Goal: Task Accomplishment & Management: Use online tool/utility

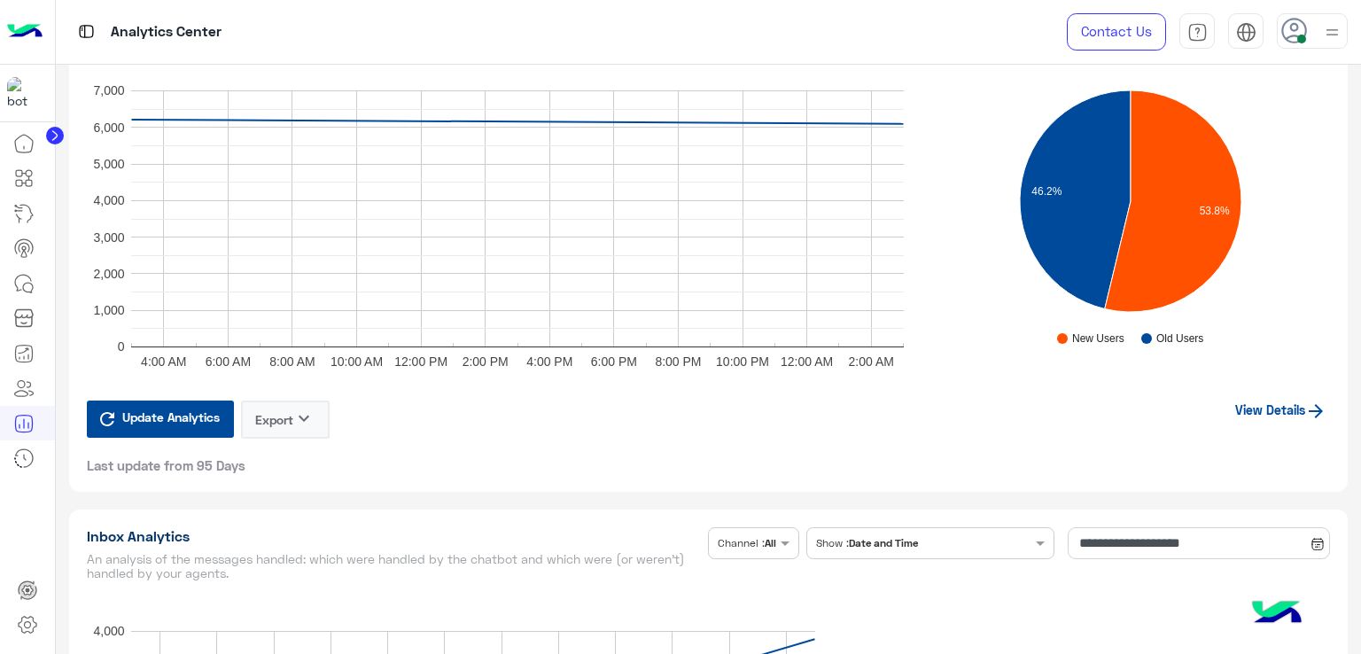
scroll to position [2658, 0]
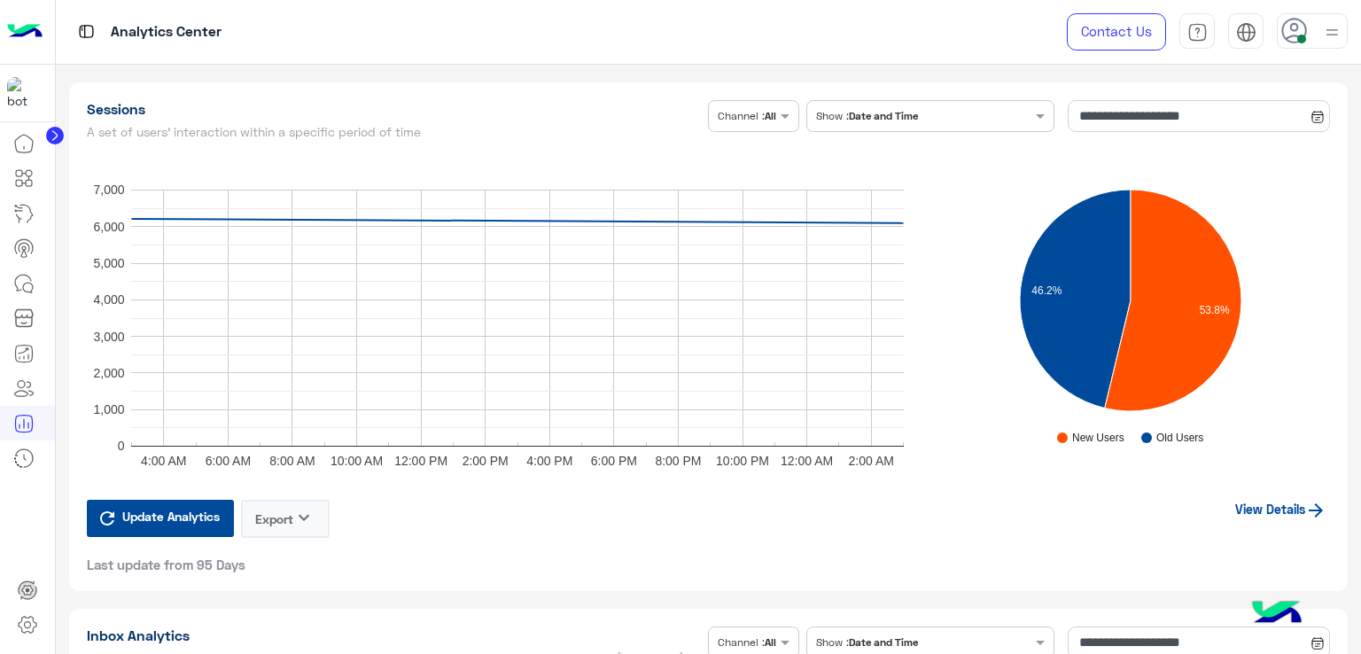
click at [952, 197] on rect "A chart." at bounding box center [1121, 304] width 377 height 319
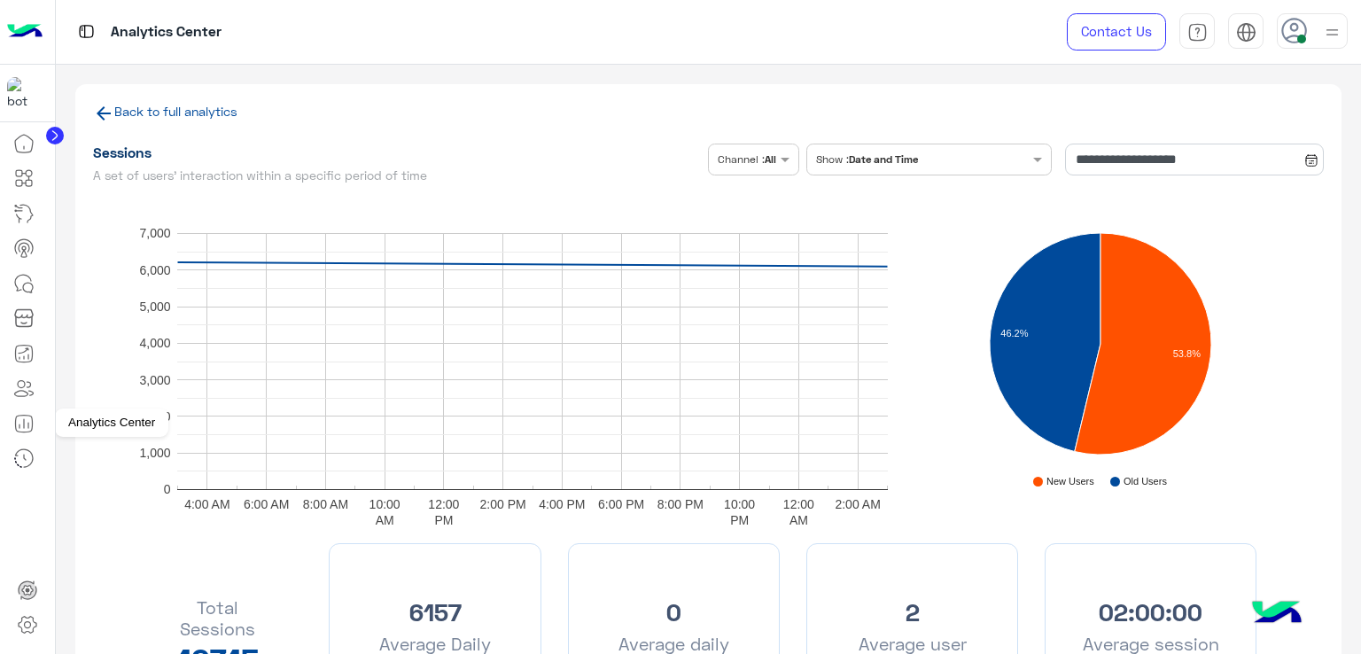
click at [17, 430] on icon at bounding box center [23, 423] width 21 height 21
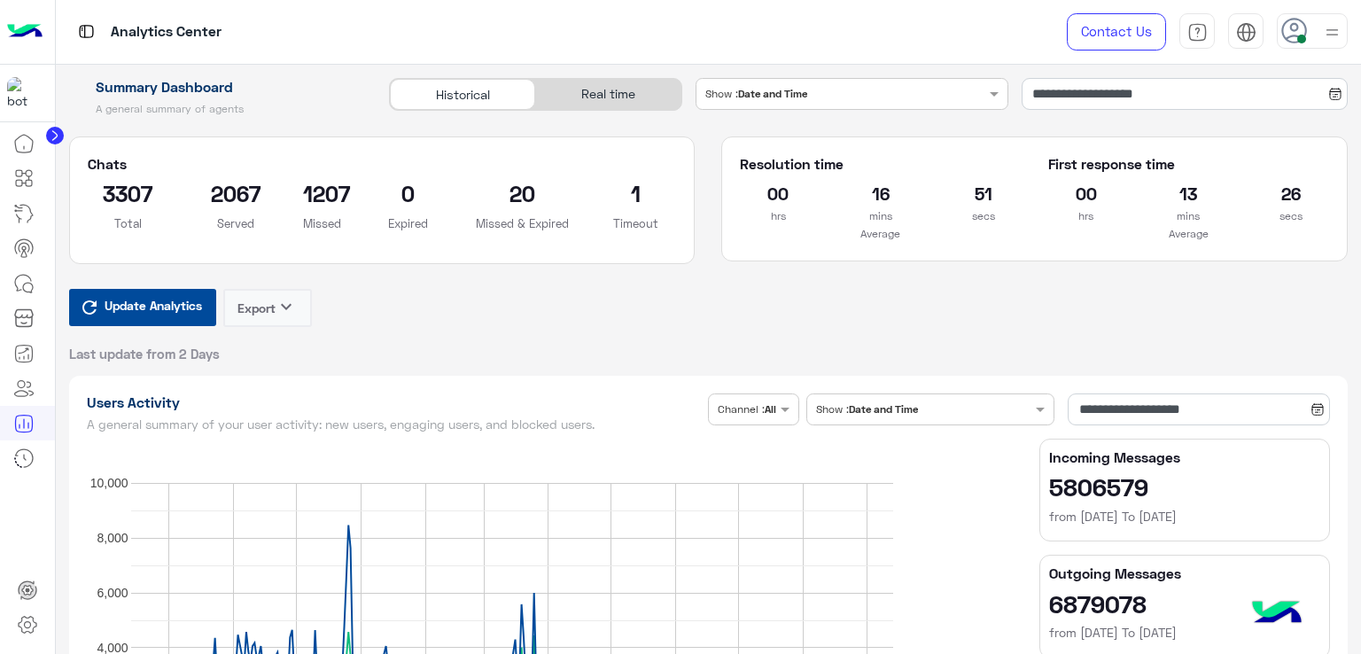
click at [565, 311] on div "Update Analytics Export keyboard_arrow_down Last update from 2 Days" at bounding box center [708, 326] width 1279 height 74
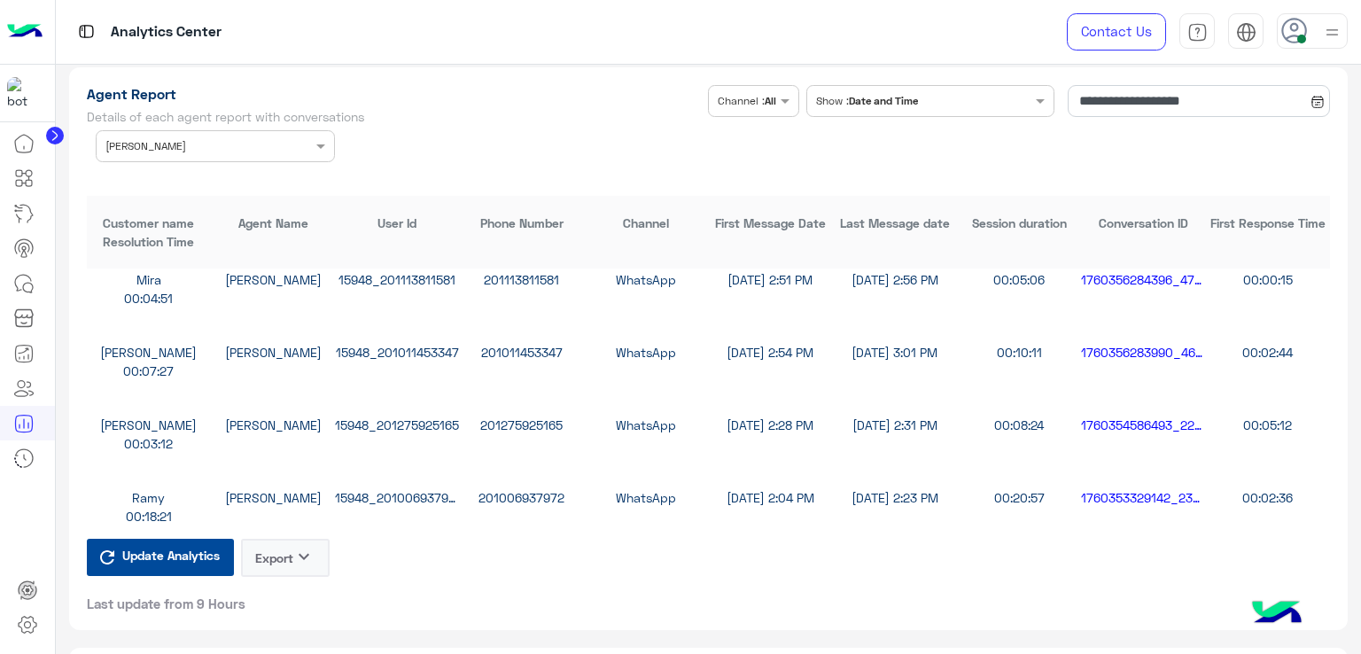
scroll to position [3633, 0]
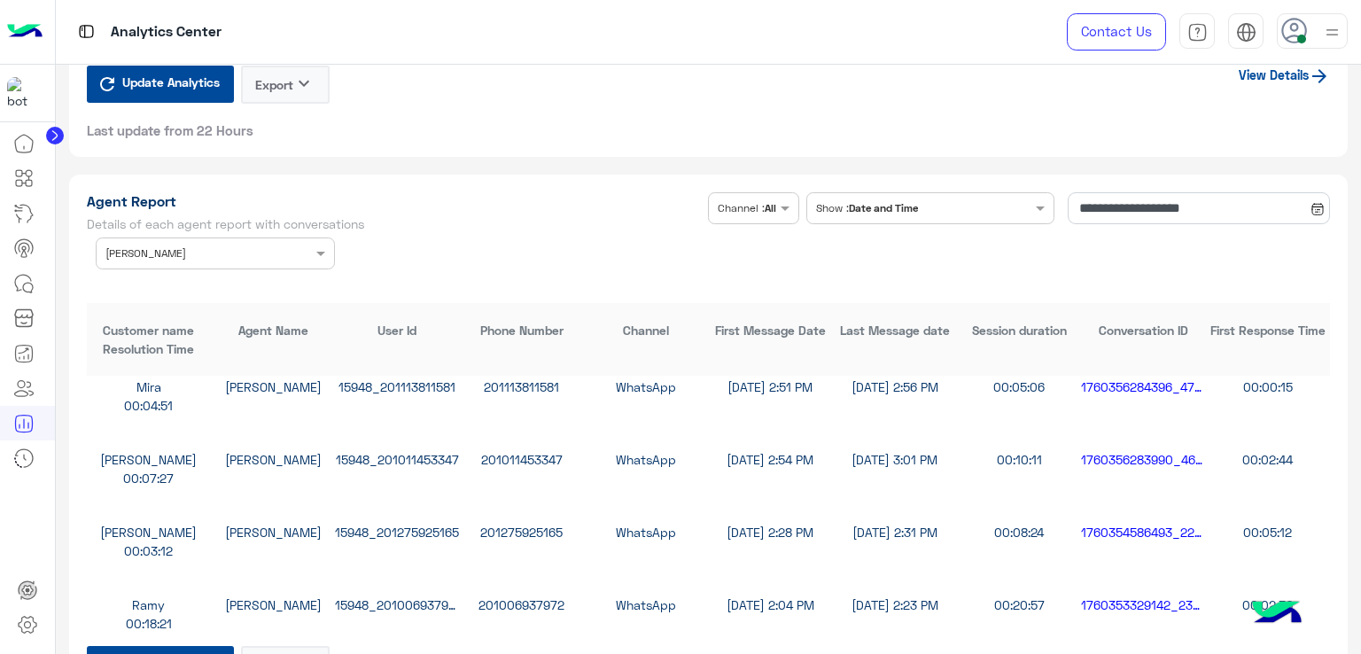
click at [260, 253] on div "Agent Name × [PERSON_NAME]" at bounding box center [204, 253] width 215 height 16
click at [204, 287] on div "All" at bounding box center [215, 288] width 239 height 33
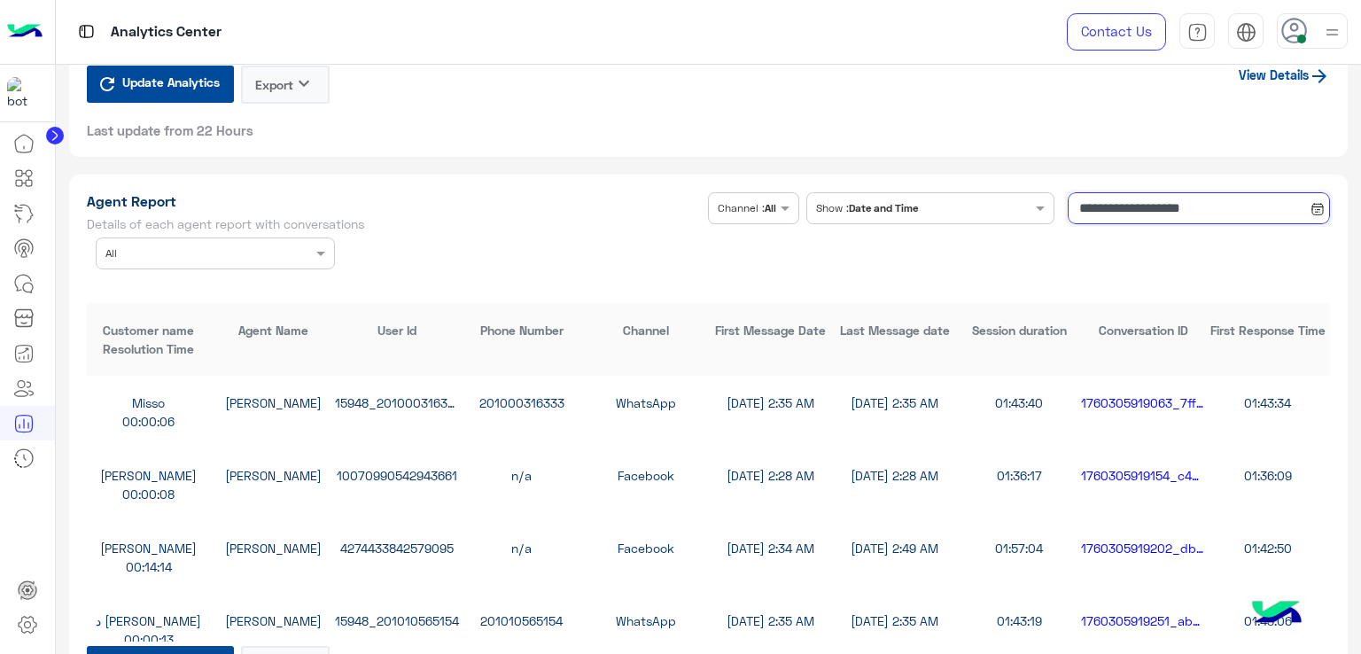
click at [1121, 198] on input "**********" at bounding box center [1199, 208] width 262 height 32
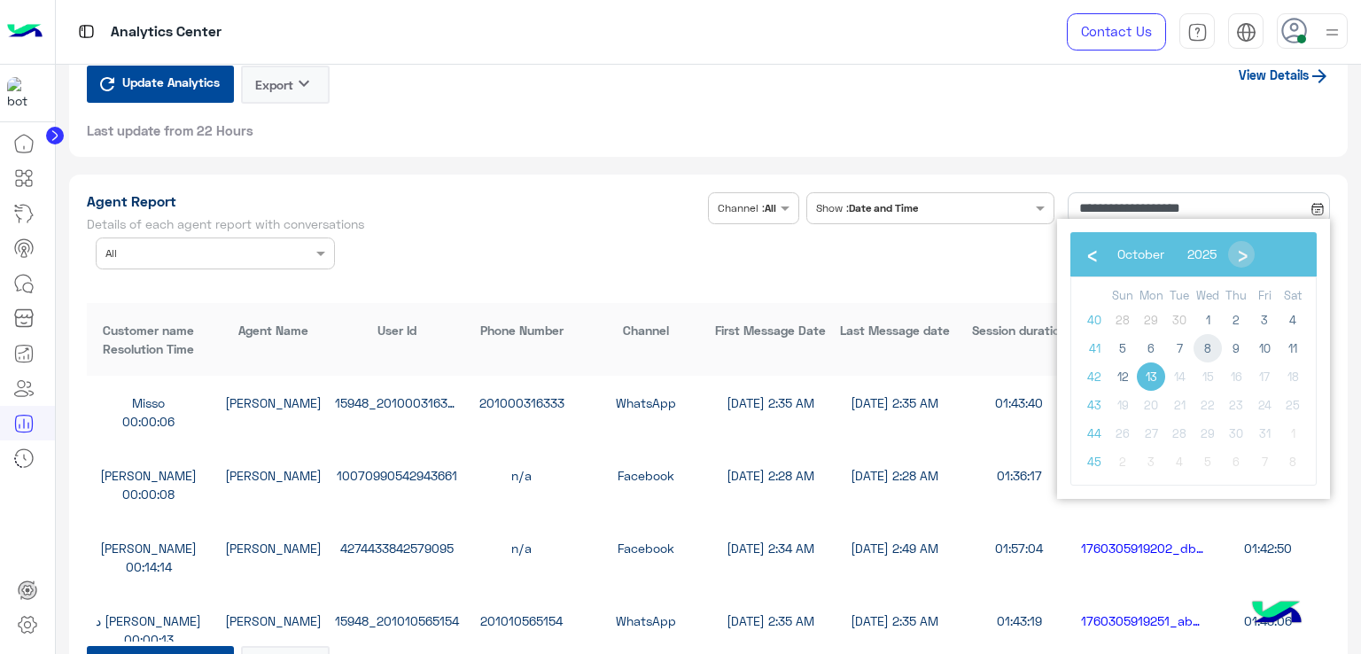
click at [1210, 348] on span "8" at bounding box center [1207, 348] width 28 height 28
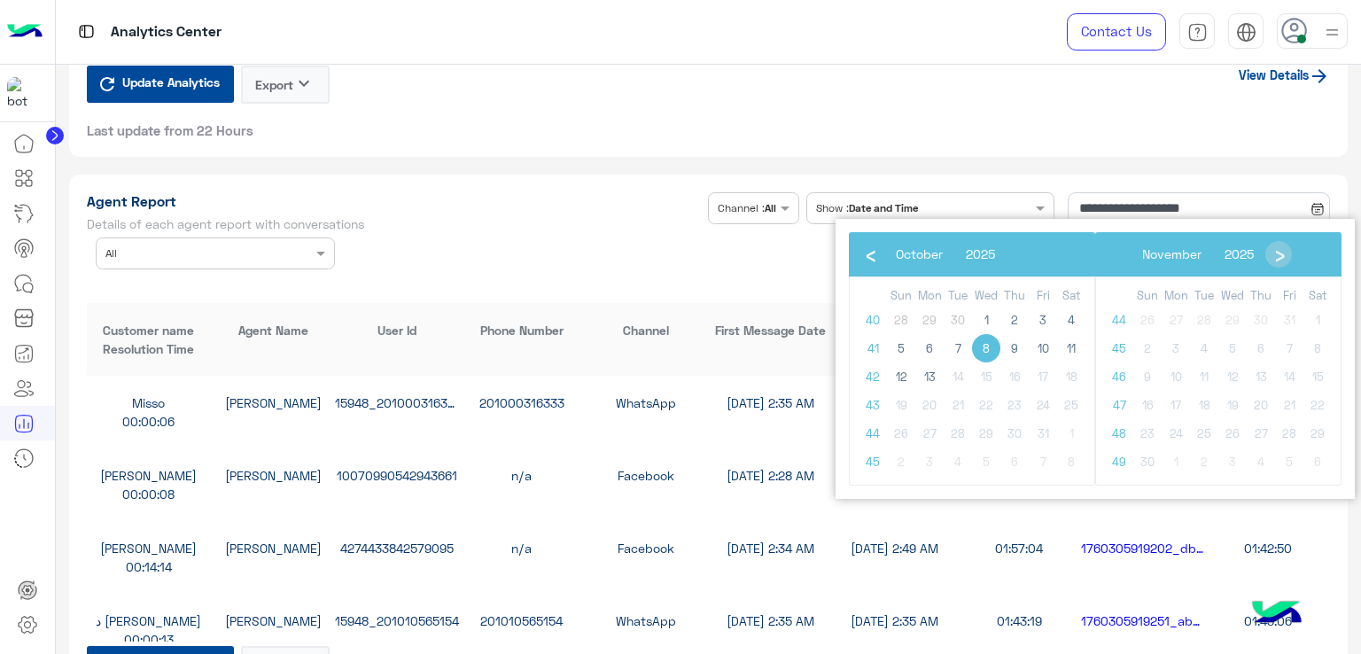
click at [985, 345] on span "8" at bounding box center [986, 348] width 28 height 28
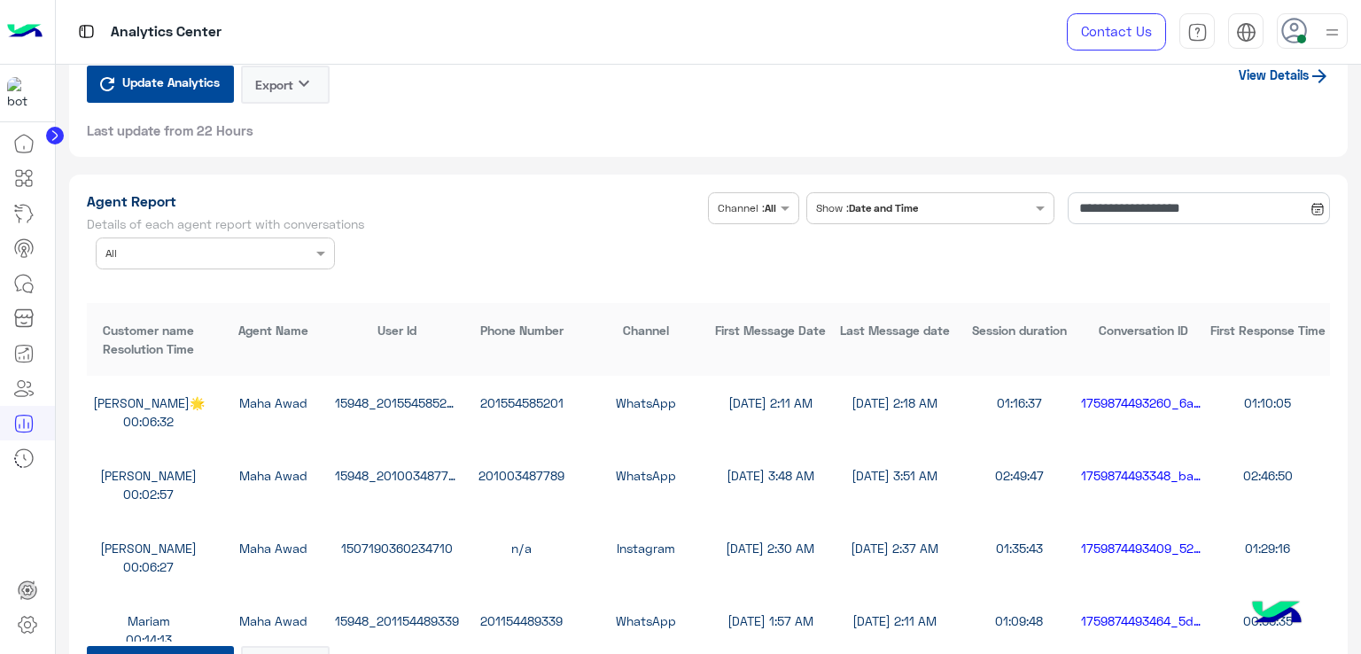
scroll to position [3810, 0]
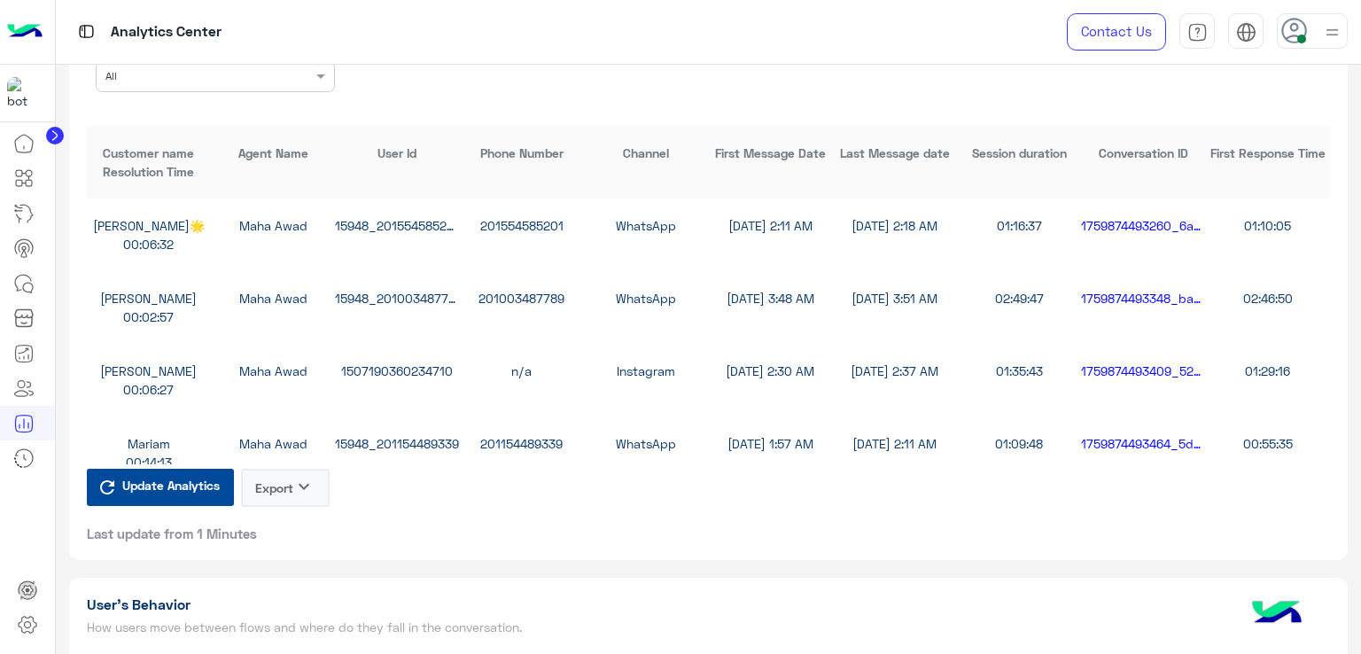
click at [290, 481] on button "Export keyboard_arrow_down" at bounding box center [285, 488] width 89 height 38
click at [298, 522] on button "CSV" at bounding box center [285, 525] width 89 height 32
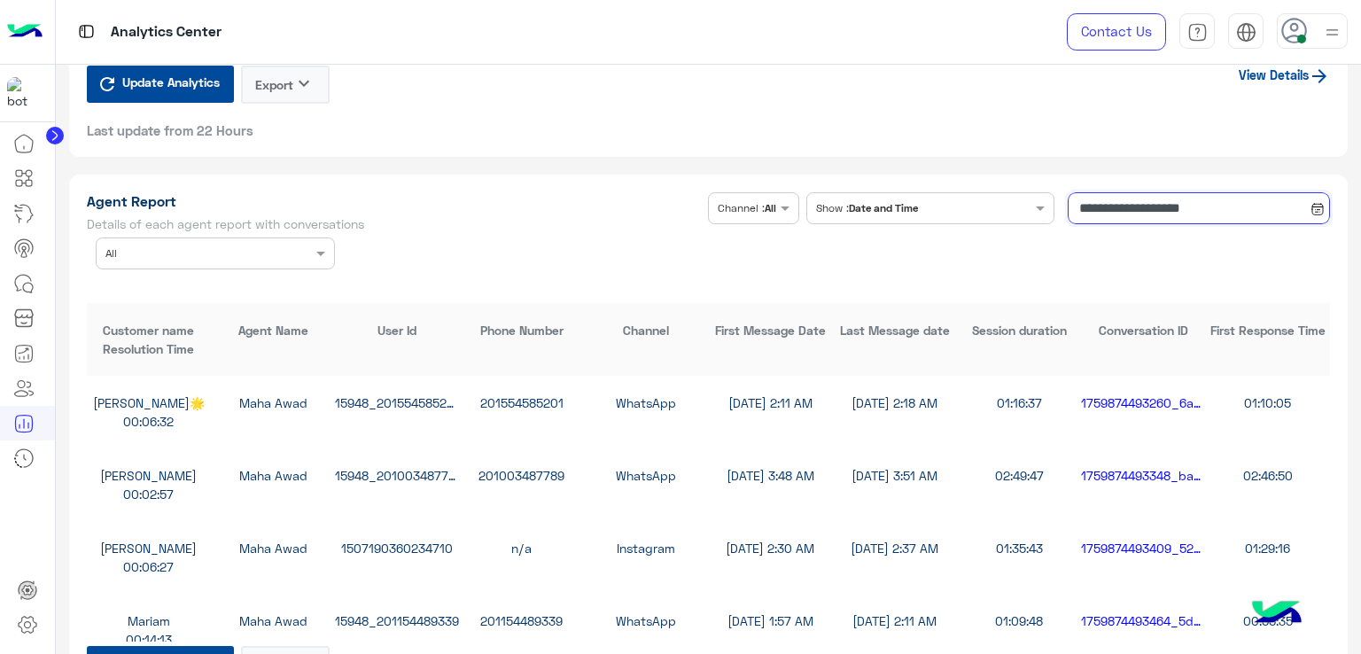
click at [1130, 205] on input "**********" at bounding box center [1199, 208] width 262 height 32
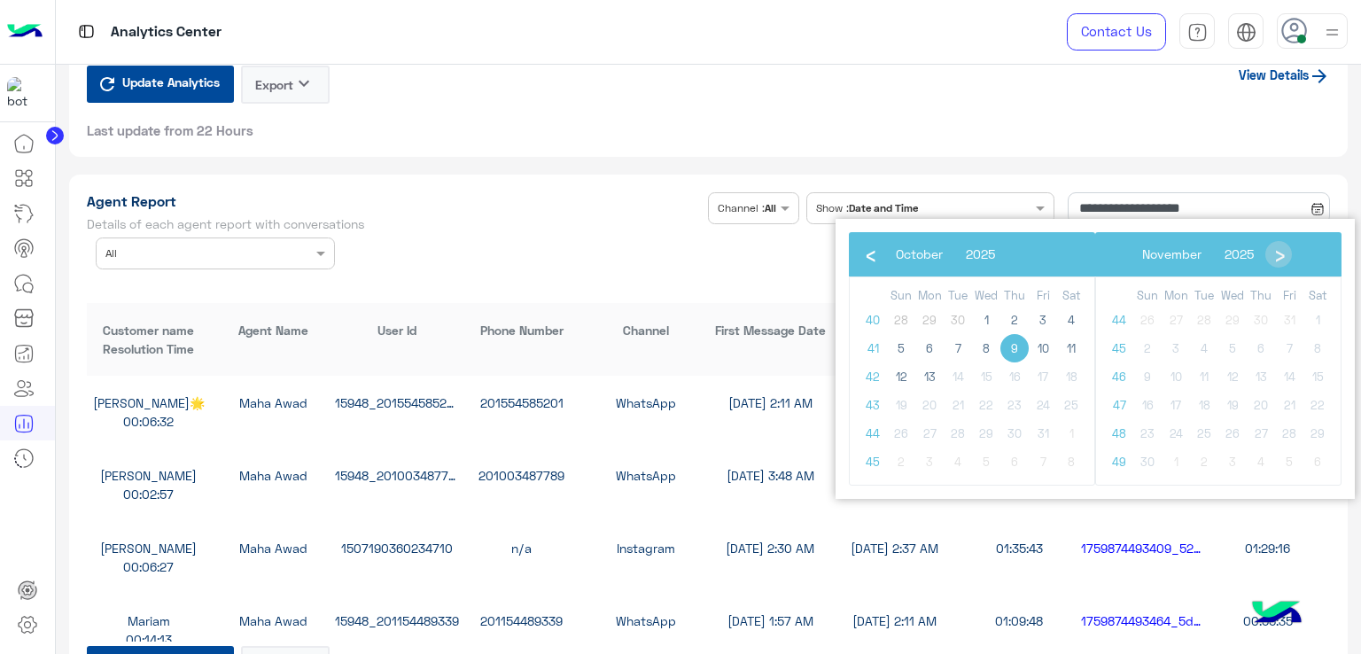
click at [1016, 349] on span "9" at bounding box center [1014, 348] width 28 height 28
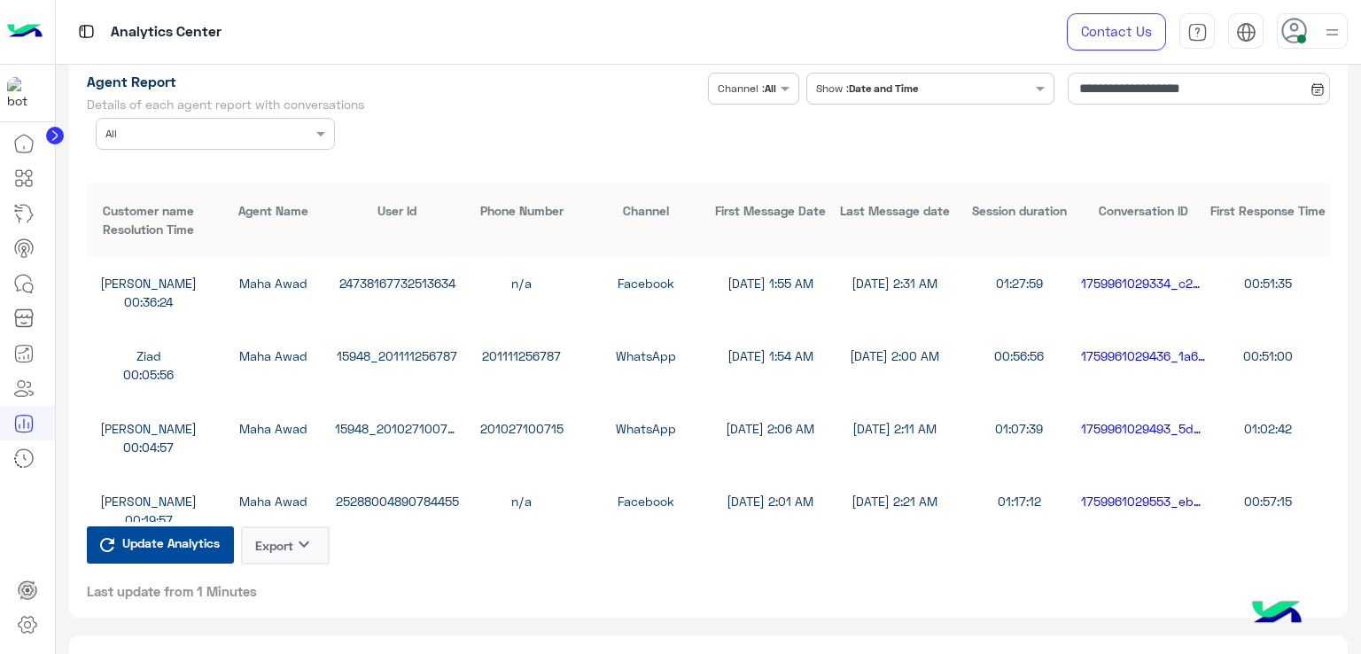
scroll to position [3721, 0]
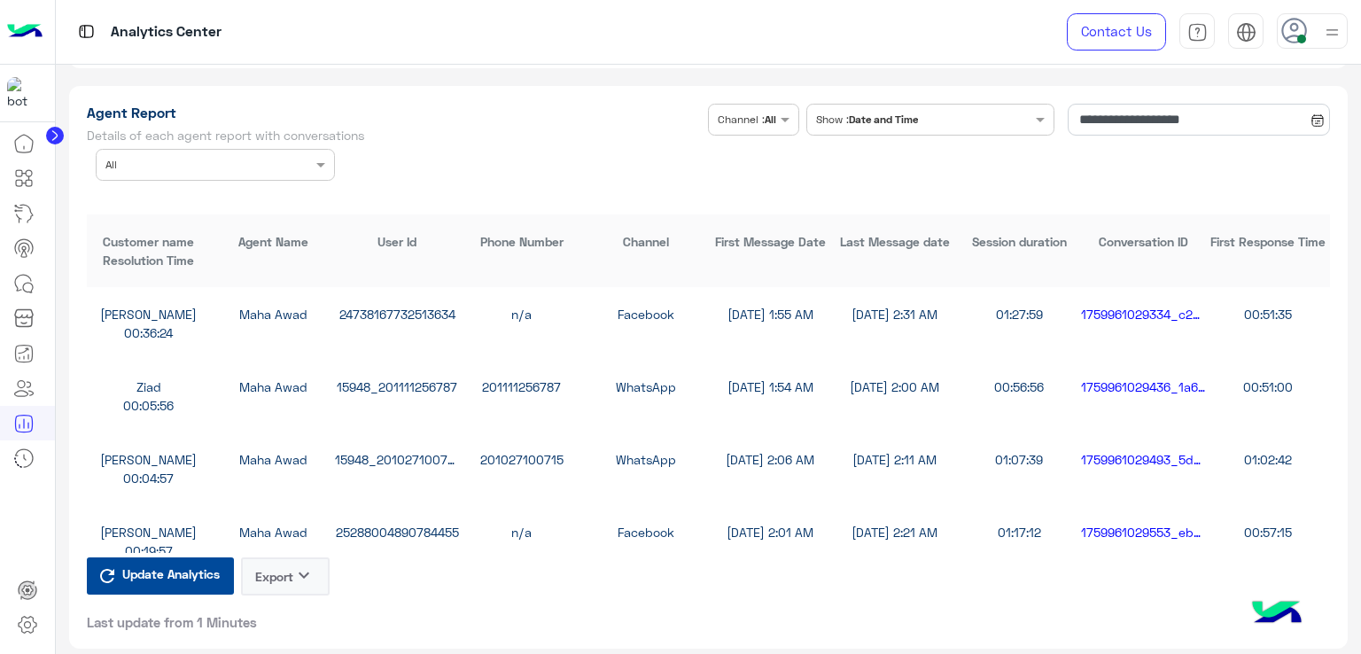
click at [287, 570] on button "Export keyboard_arrow_down" at bounding box center [285, 576] width 89 height 38
click at [272, 613] on span "CSV" at bounding box center [263, 612] width 22 height 19
click at [1148, 121] on input "**********" at bounding box center [1199, 120] width 262 height 32
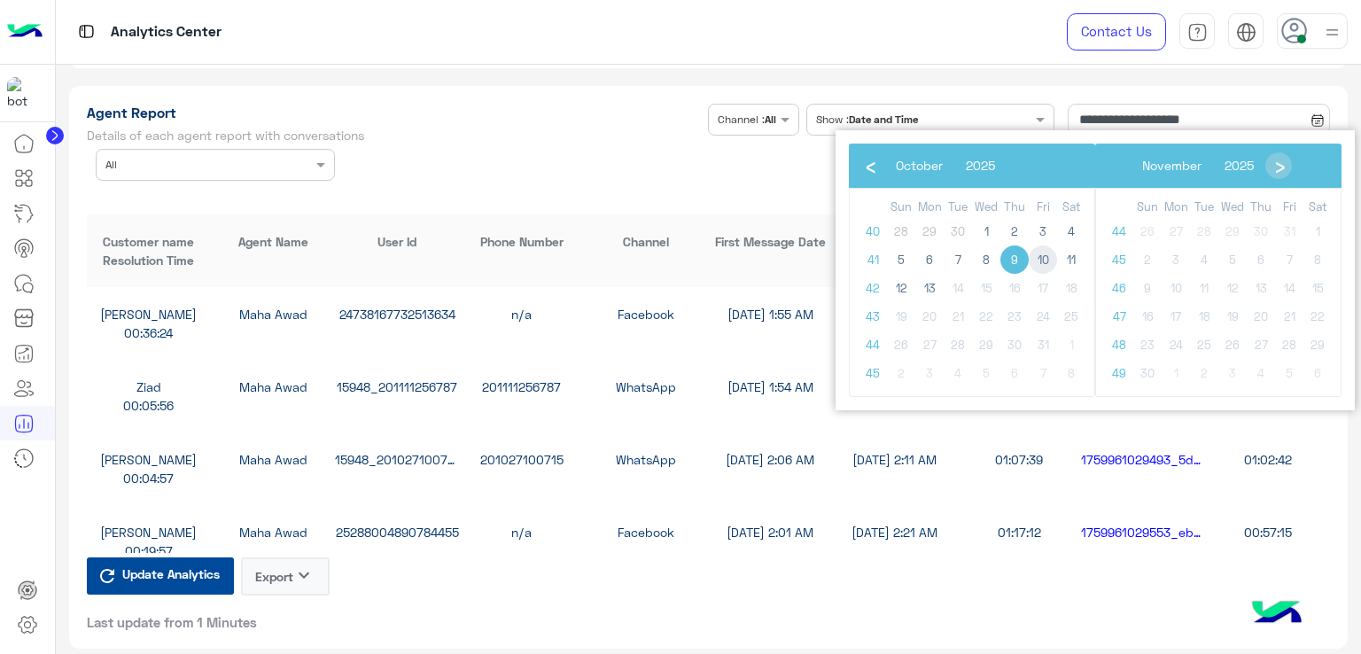
click at [1042, 263] on span "10" at bounding box center [1043, 259] width 28 height 28
click at [1042, 262] on span "10" at bounding box center [1043, 259] width 28 height 28
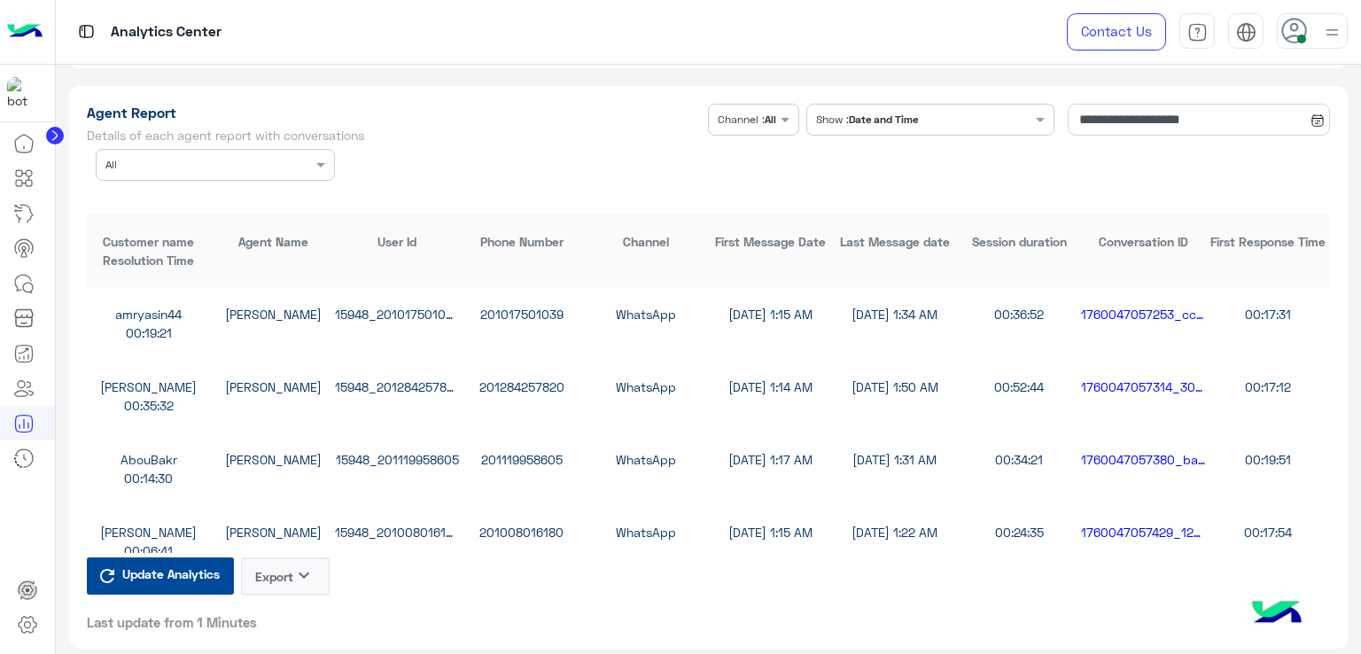
click at [298, 572] on icon "keyboard_arrow_down" at bounding box center [303, 574] width 21 height 21
click at [275, 610] on button "CSV" at bounding box center [285, 614] width 89 height 32
click at [286, 568] on button "Export keyboard_arrow_down" at bounding box center [285, 576] width 89 height 38
click at [264, 620] on span "CSV" at bounding box center [263, 612] width 22 height 19
click at [1116, 118] on input "**********" at bounding box center [1199, 120] width 262 height 32
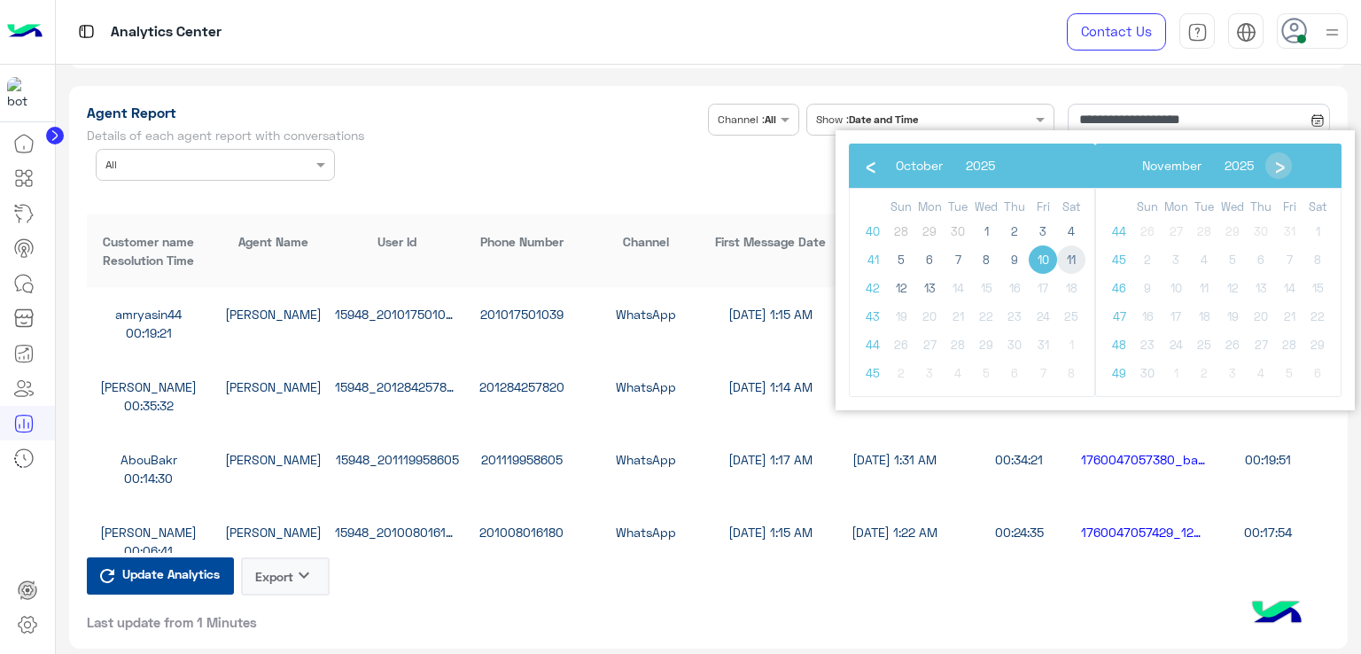
click at [1068, 254] on span "11" at bounding box center [1071, 259] width 28 height 28
click at [1075, 266] on span "11" at bounding box center [1071, 259] width 28 height 28
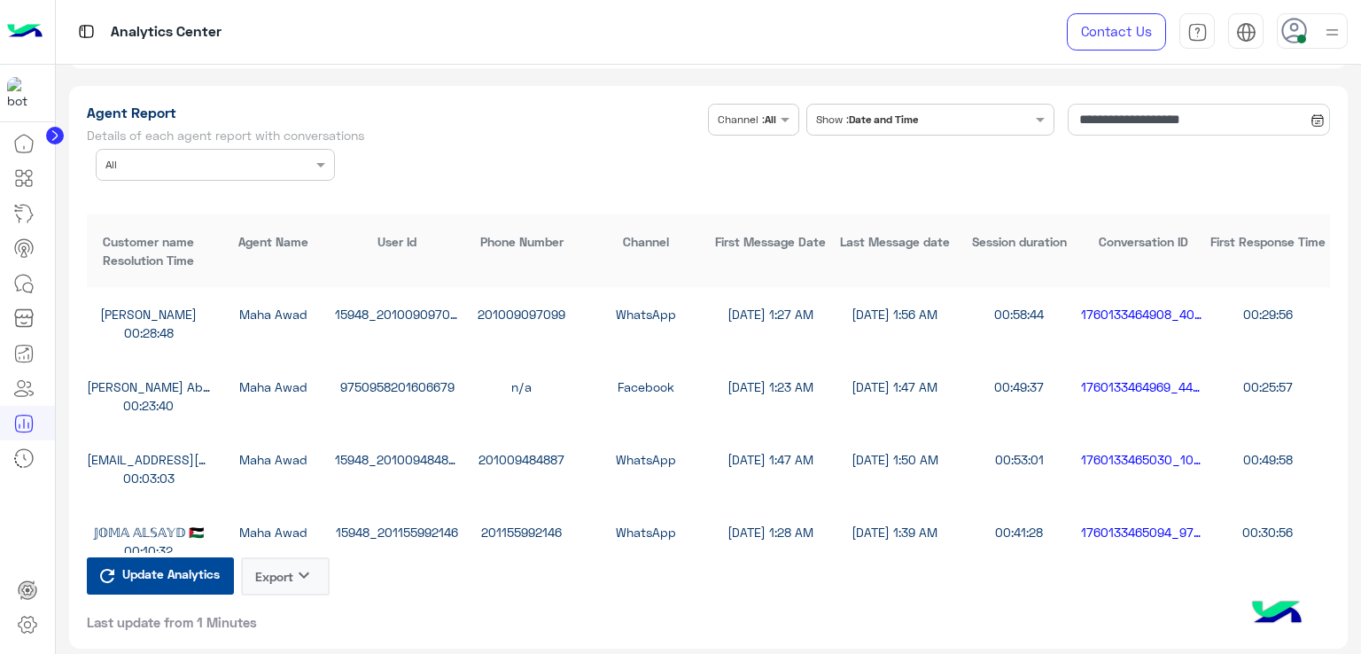
click at [292, 570] on button "Export keyboard_arrow_down" at bounding box center [285, 576] width 89 height 38
click at [292, 617] on button "CSV" at bounding box center [285, 614] width 89 height 32
click at [1177, 116] on input "**********" at bounding box center [1199, 120] width 262 height 32
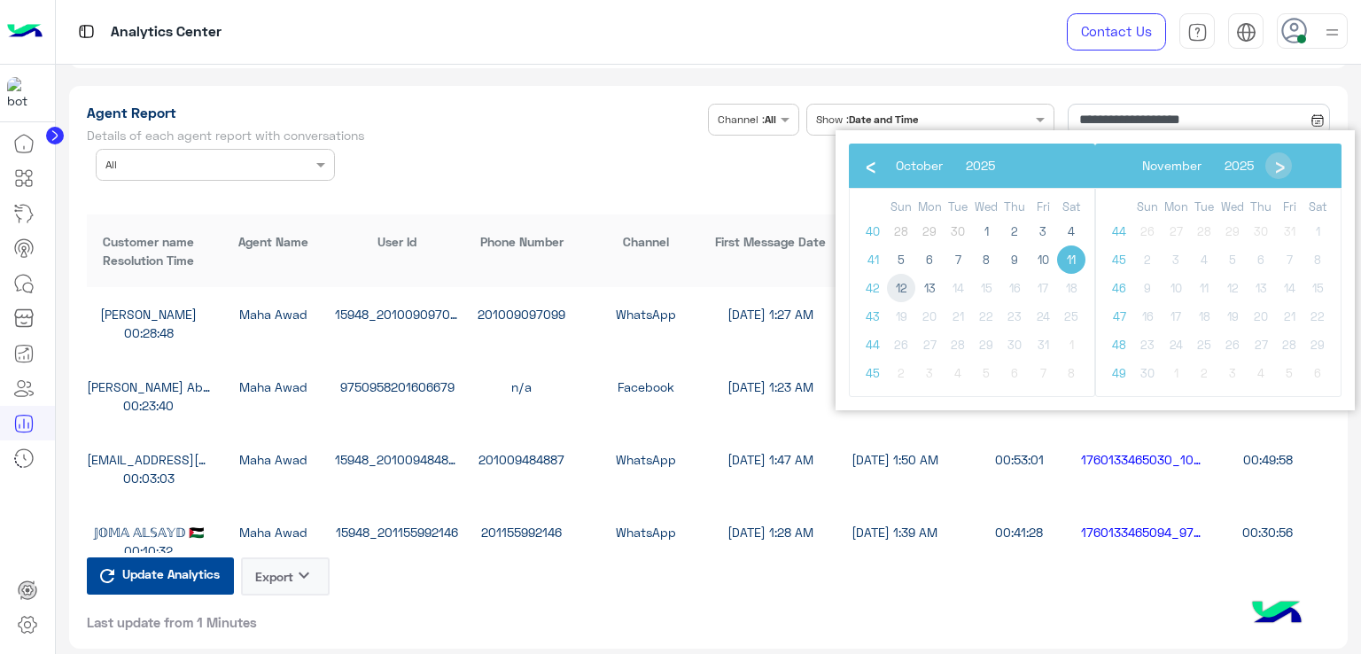
drag, startPoint x: 927, startPoint y: 296, endPoint x: 905, endPoint y: 288, distance: 23.5
click at [905, 288] on span "12" at bounding box center [901, 288] width 28 height 28
type input "**********"
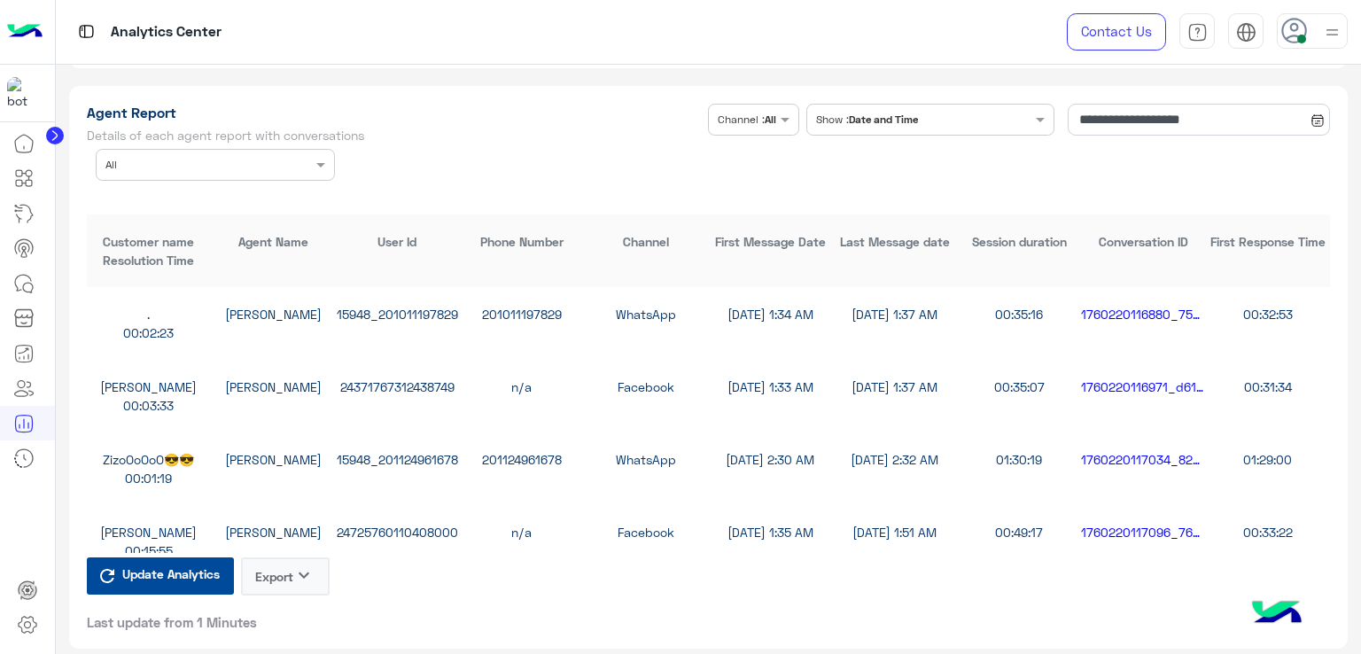
click at [271, 575] on button "Export keyboard_arrow_down" at bounding box center [285, 576] width 89 height 38
click at [269, 618] on span "CSV" at bounding box center [263, 612] width 22 height 19
